Goal: Navigation & Orientation: Find specific page/section

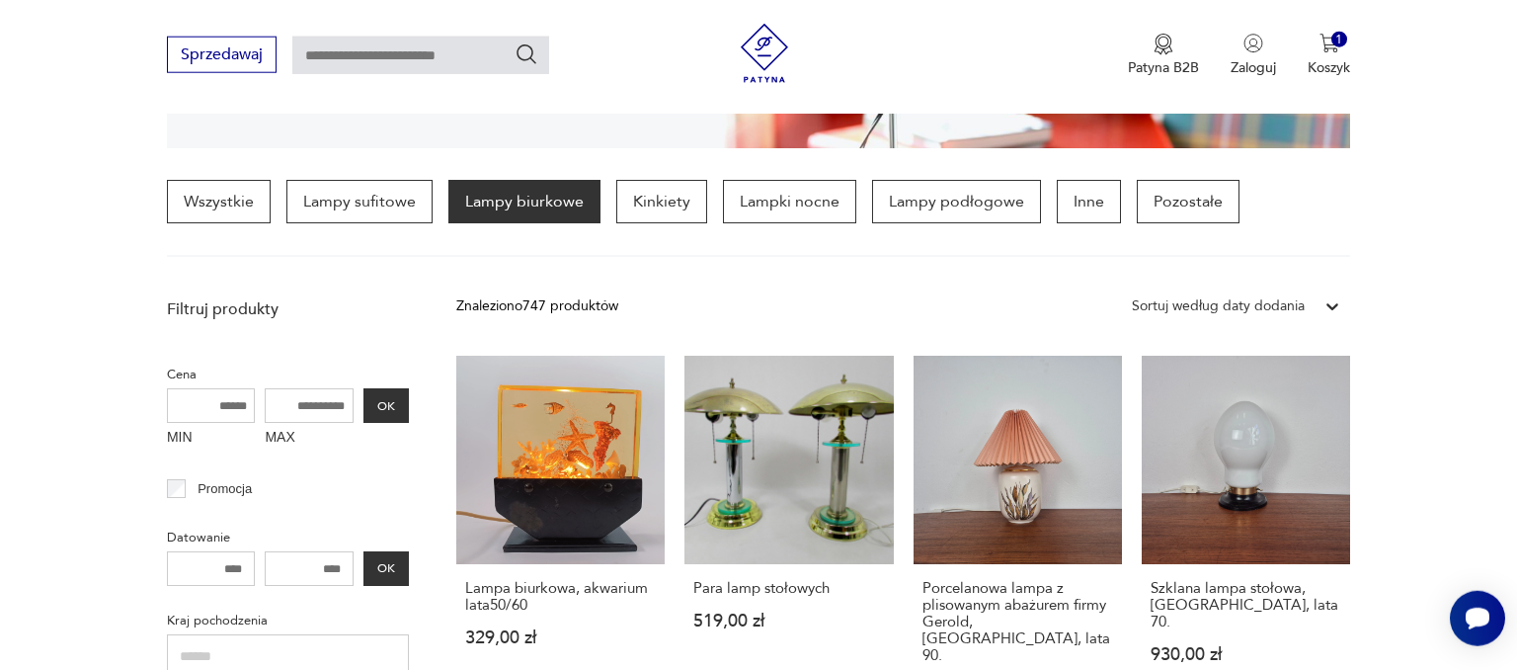
scroll to position [464, 0]
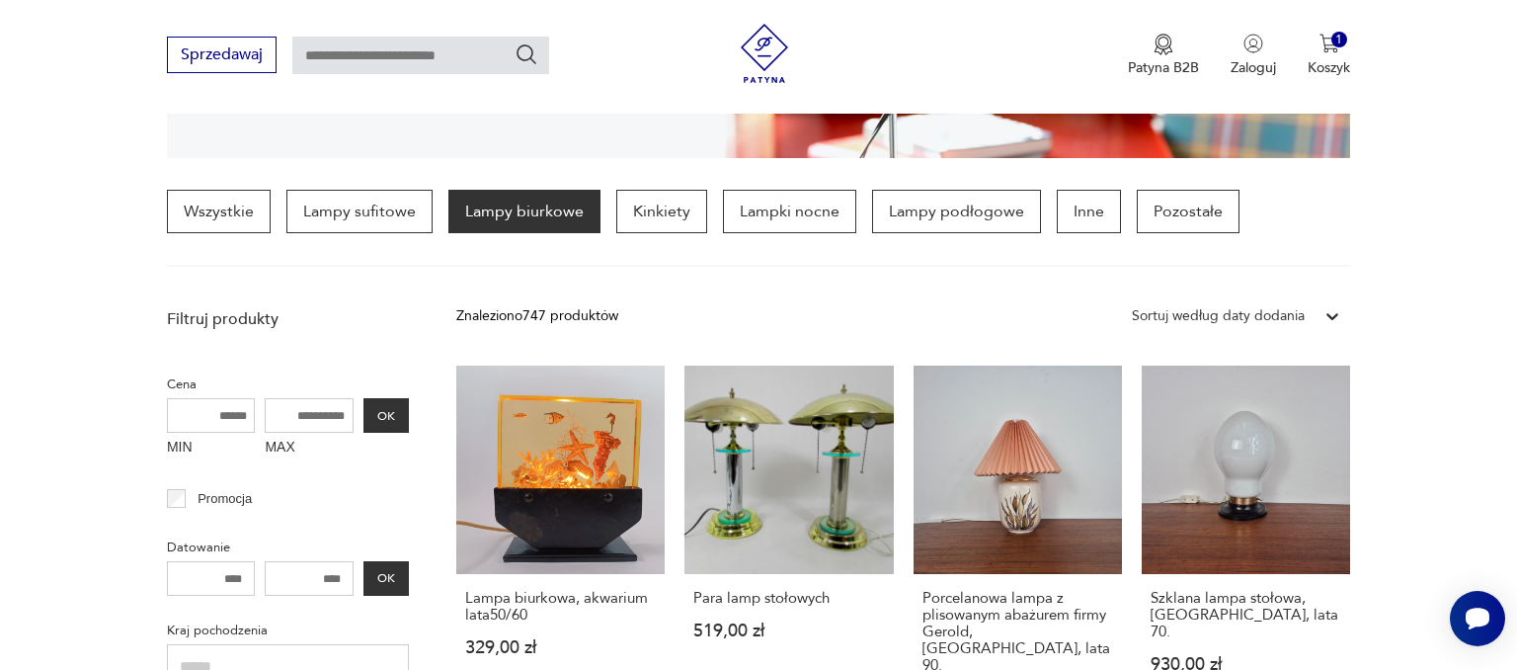
click at [1253, 305] on div "Sortuj według daty dodania" at bounding box center [1218, 316] width 173 height 22
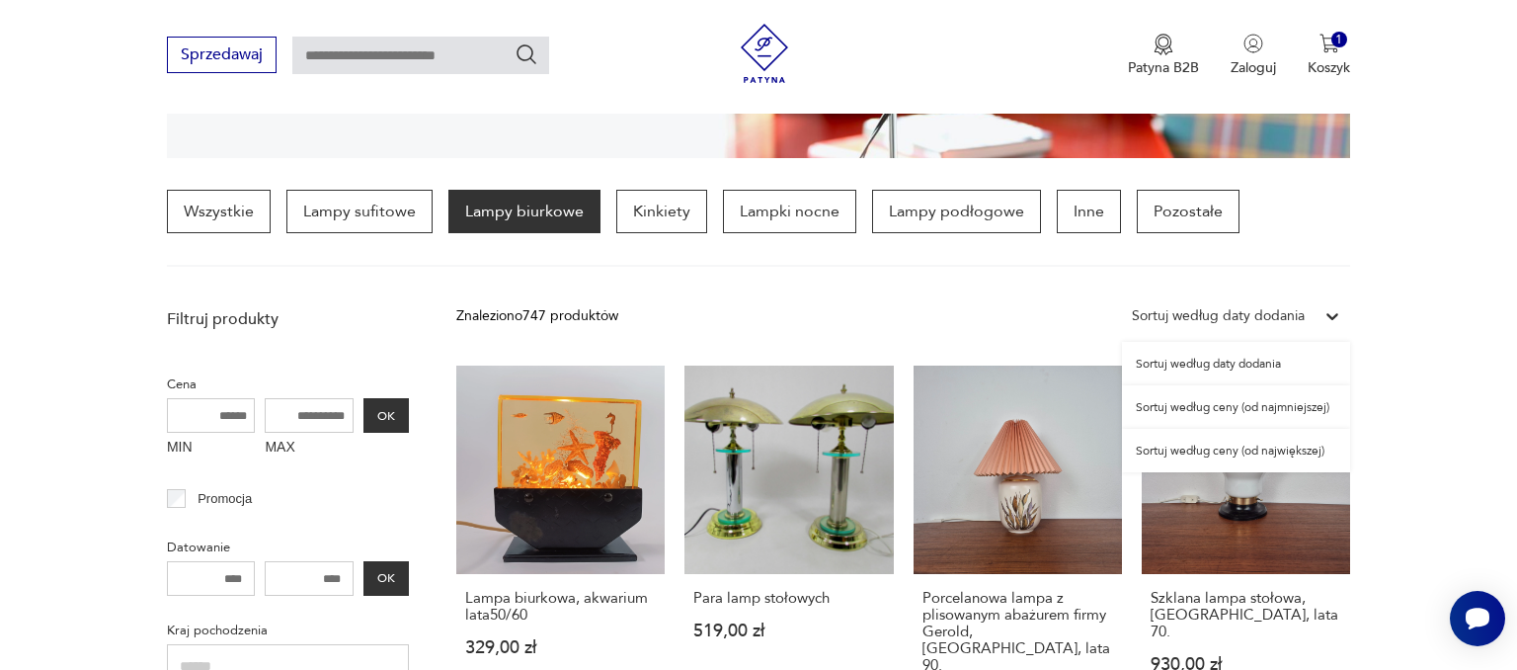
click at [1225, 393] on div "Sortuj według ceny (od najmniejszej)" at bounding box center [1236, 406] width 228 height 43
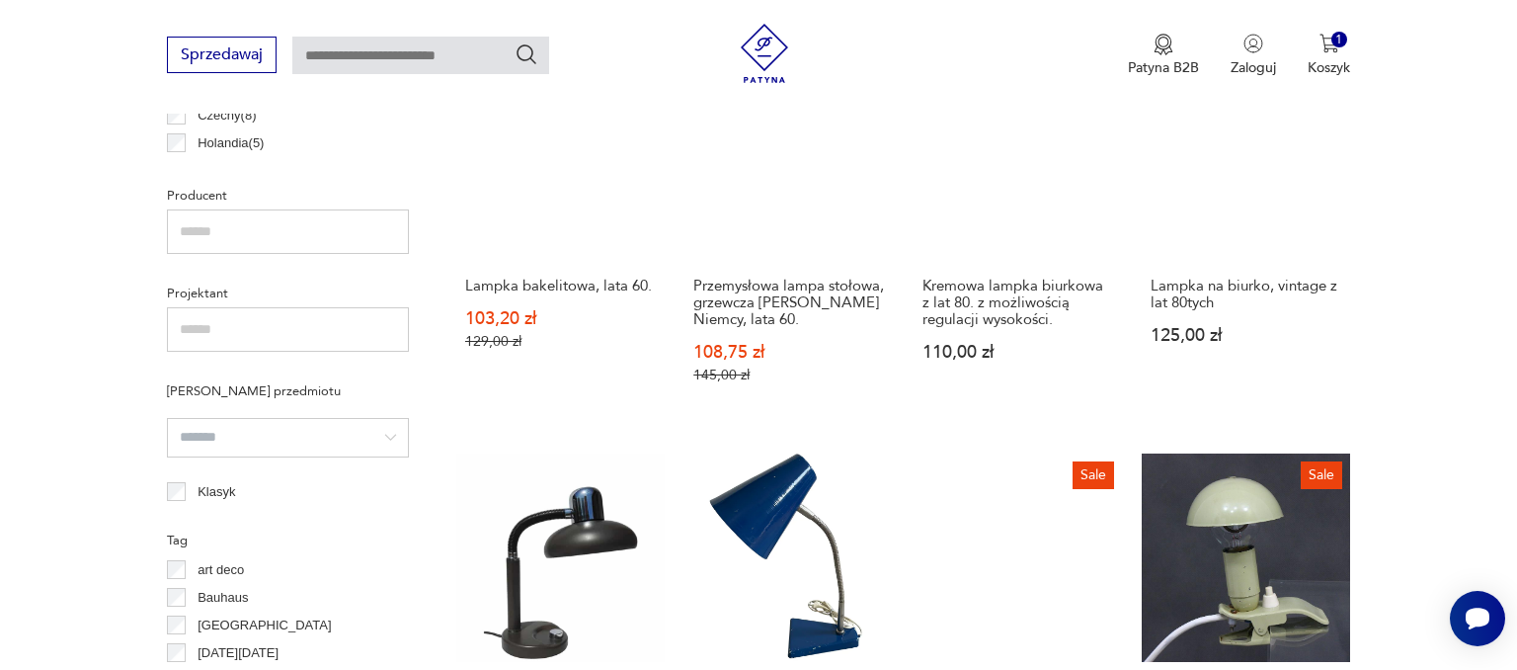
scroll to position [1924, 0]
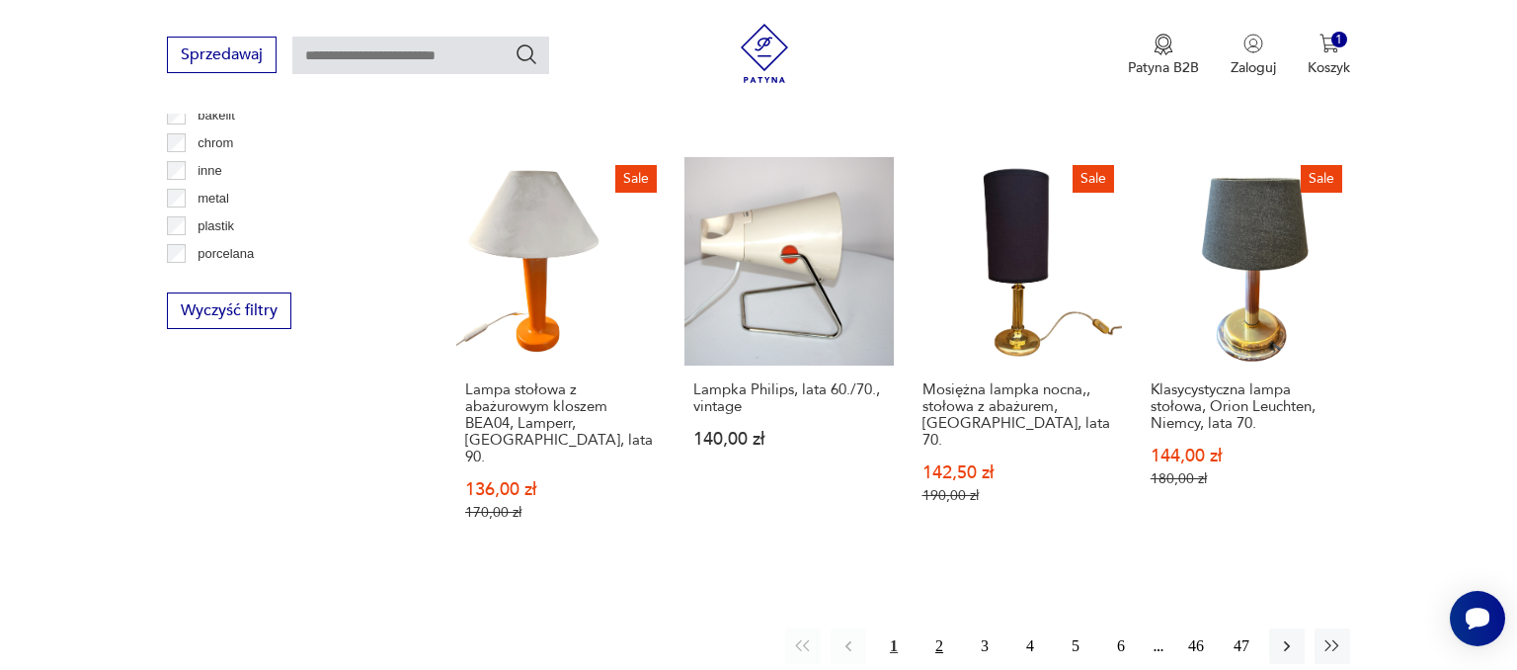
click at [939, 628] on button "2" at bounding box center [940, 646] width 36 height 36
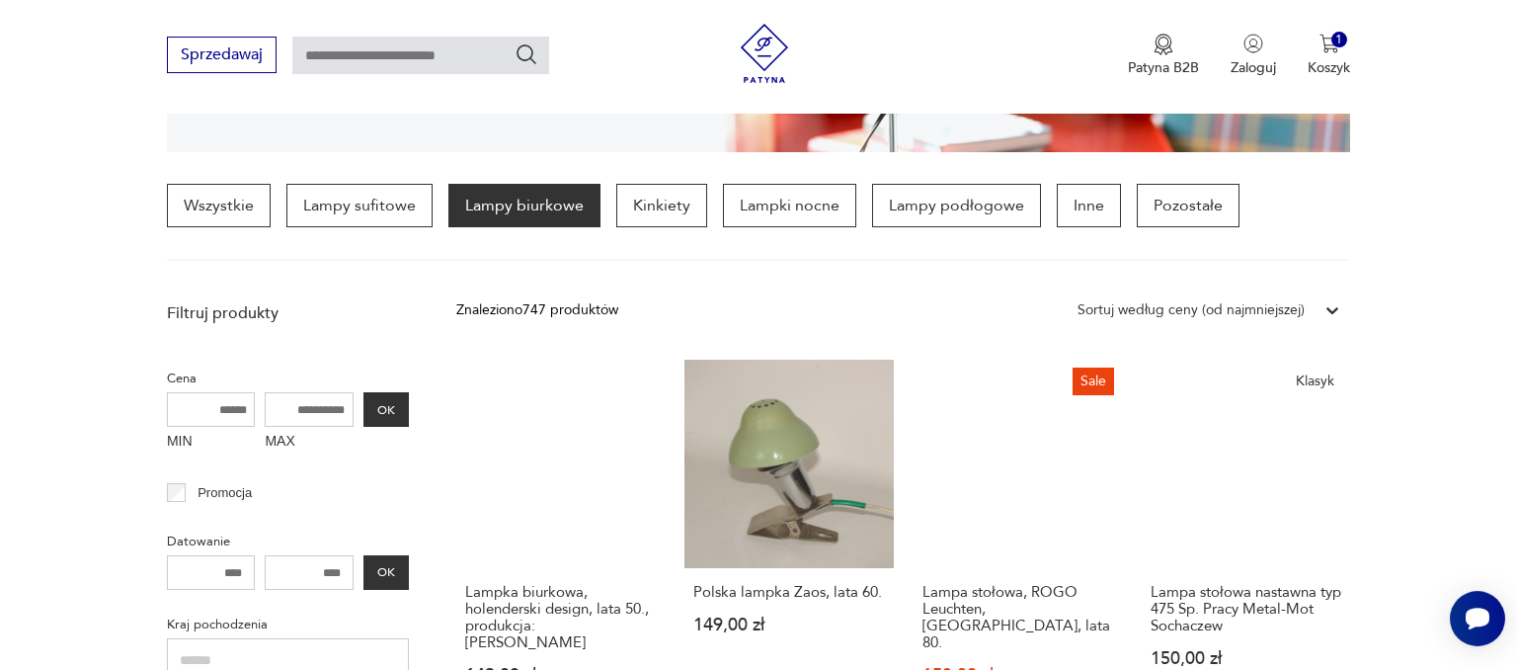
scroll to position [464, 0]
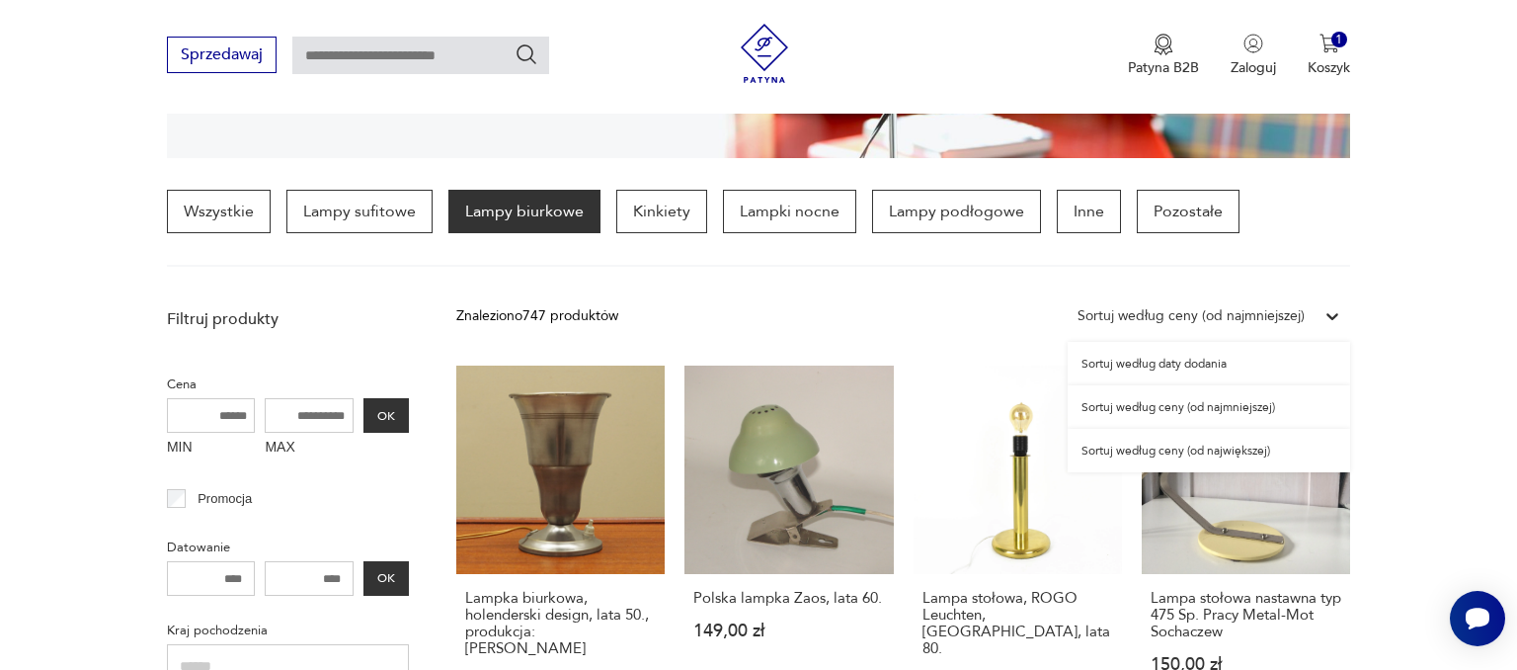
click at [1249, 314] on div "Sortuj według ceny (od najmniejszej)" at bounding box center [1191, 316] width 227 height 22
click at [956, 222] on p "Lampy podłogowe" at bounding box center [956, 211] width 169 height 43
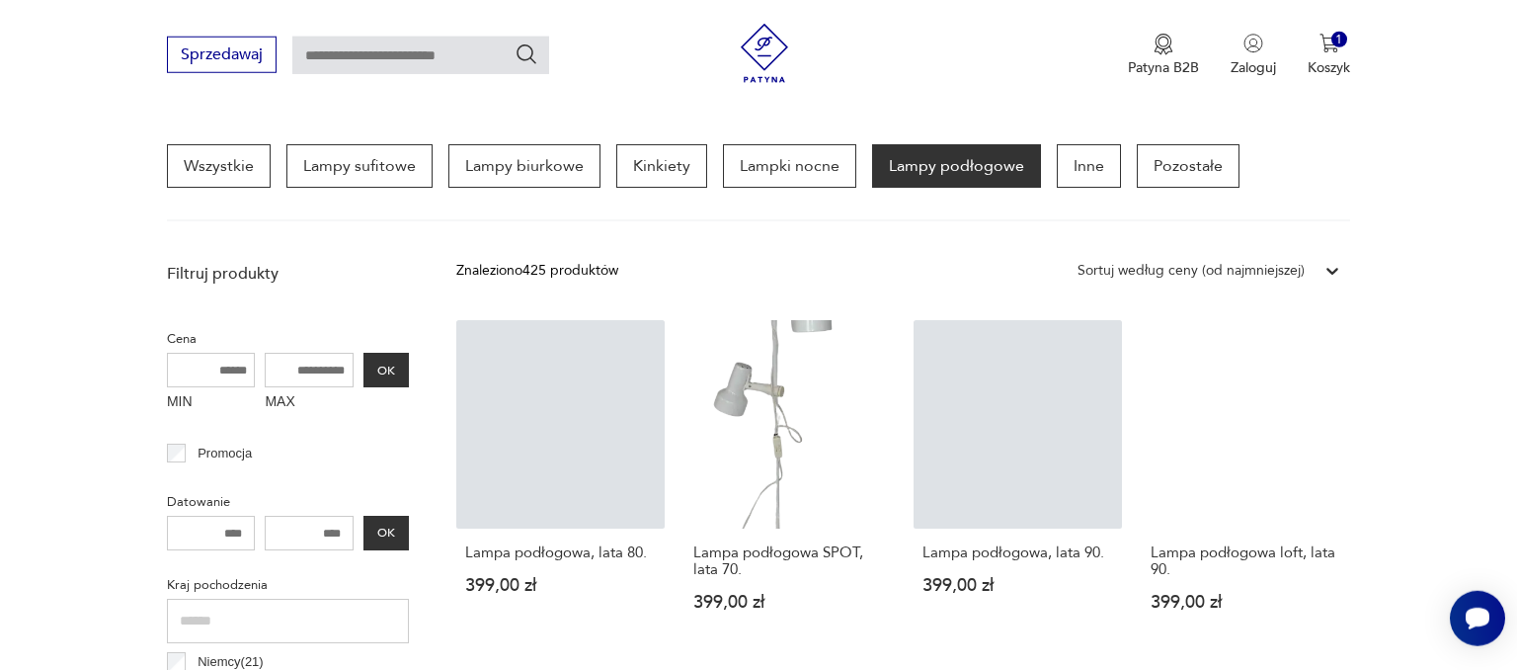
scroll to position [464, 0]
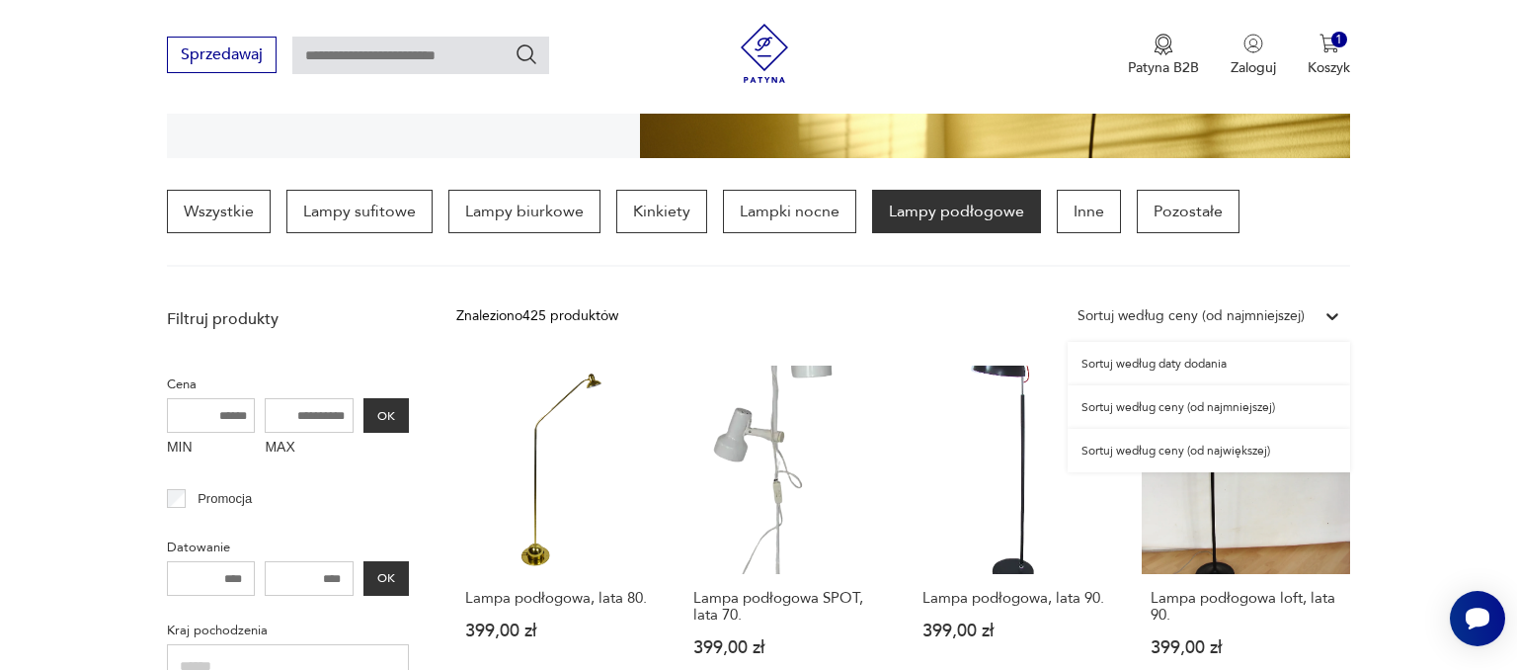
click at [1223, 328] on div "Sortuj według ceny (od najmniejszej)" at bounding box center [1209, 316] width 282 height 36
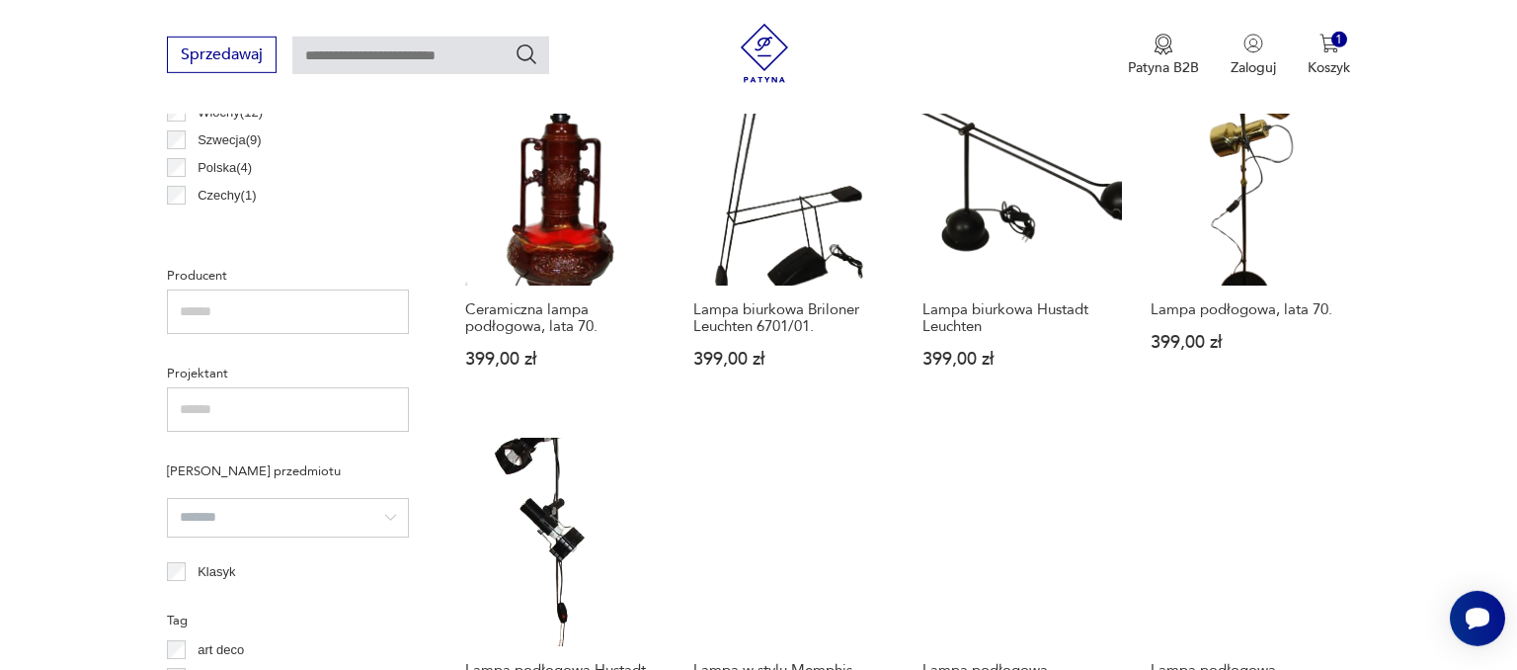
scroll to position [1403, 0]
